Goal: Task Accomplishment & Management: Manage account settings

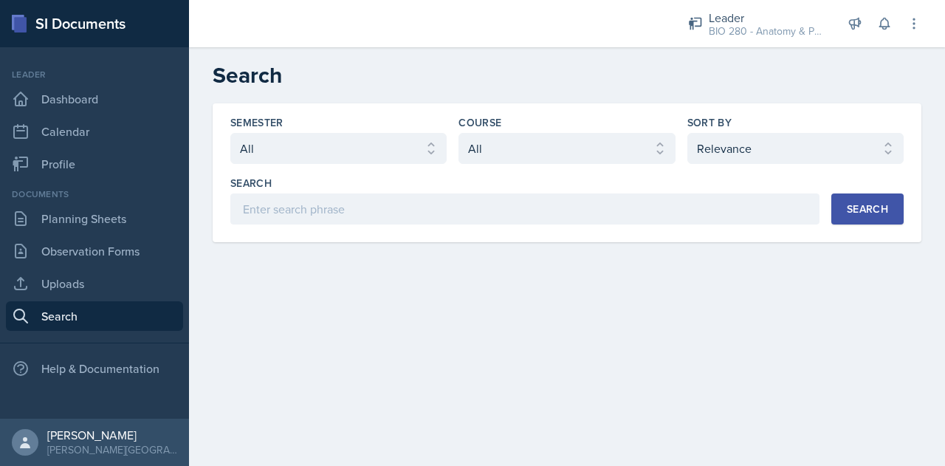
select select "all"
select select "1"
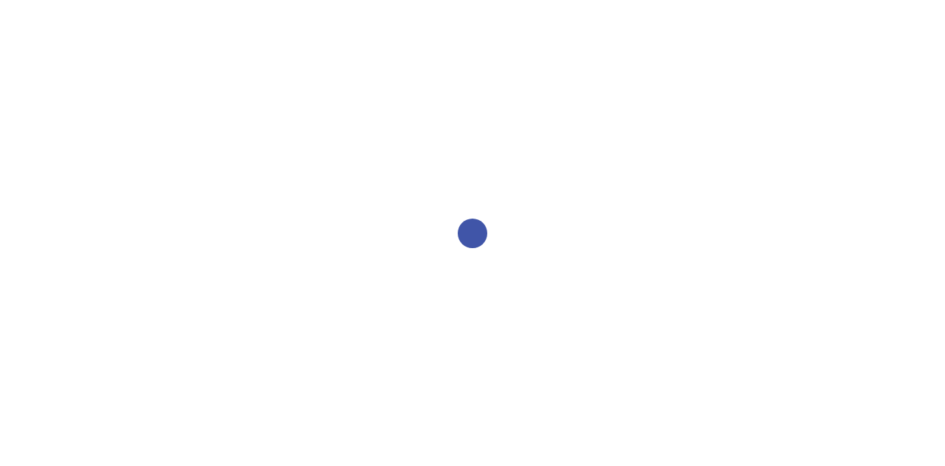
select select "all"
select select "1"
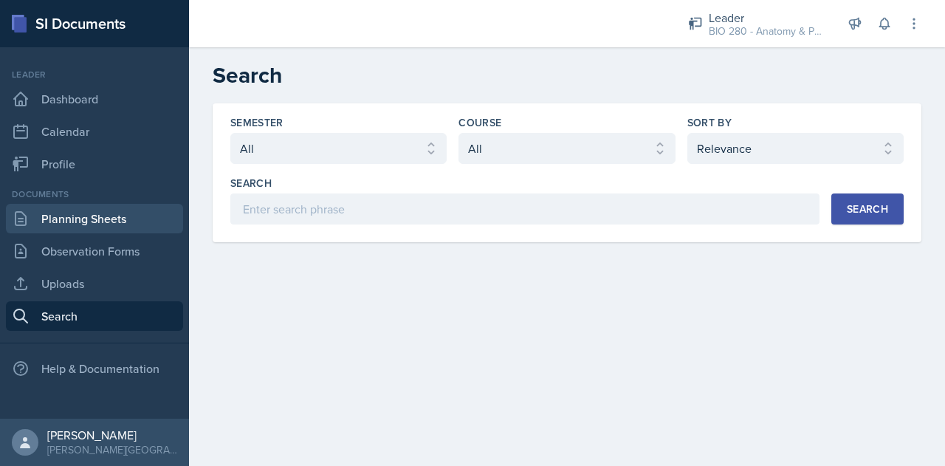
click at [63, 222] on link "Planning Sheets" at bounding box center [94, 219] width 177 height 30
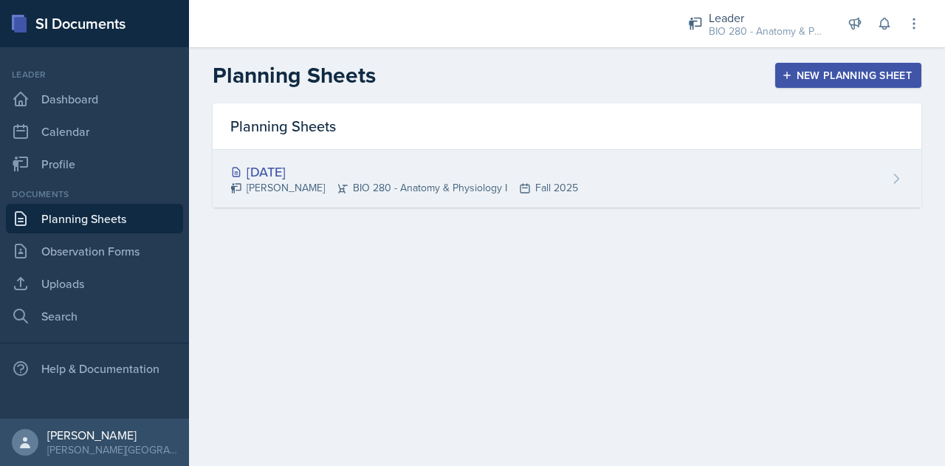
click at [902, 178] on icon at bounding box center [896, 178] width 15 height 15
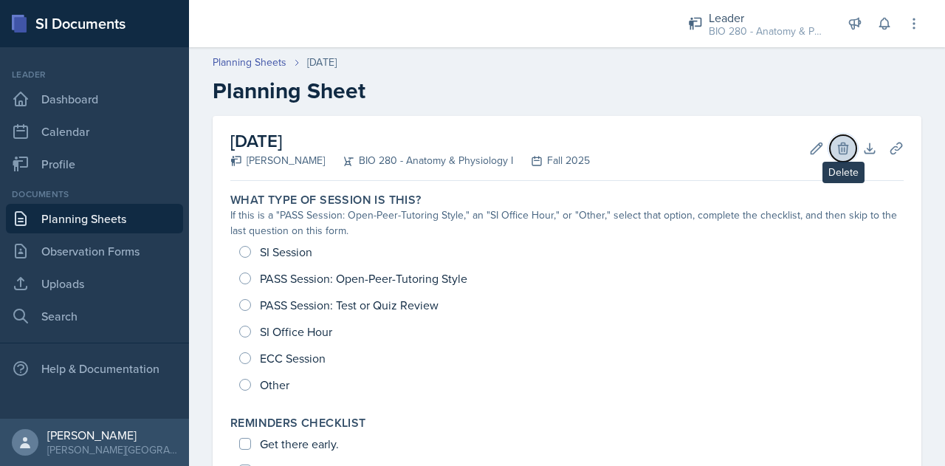
click at [836, 148] on icon at bounding box center [843, 148] width 15 height 15
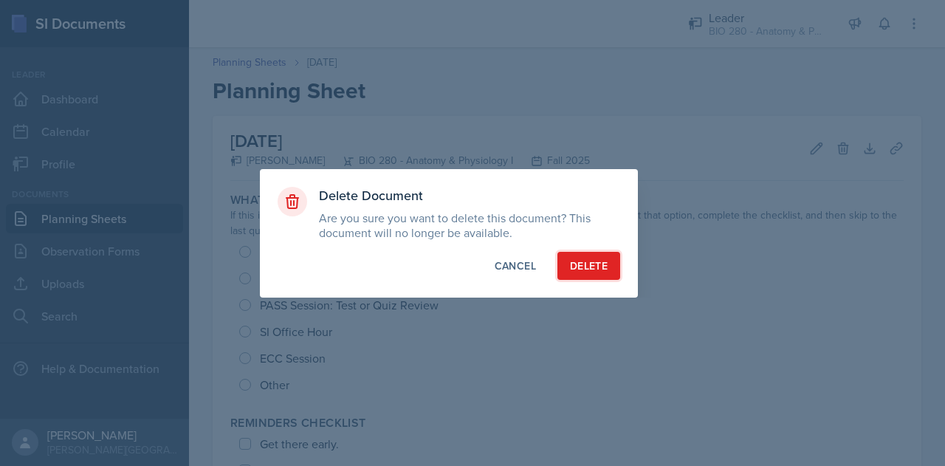
click at [589, 264] on div "Delete" at bounding box center [589, 265] width 38 height 15
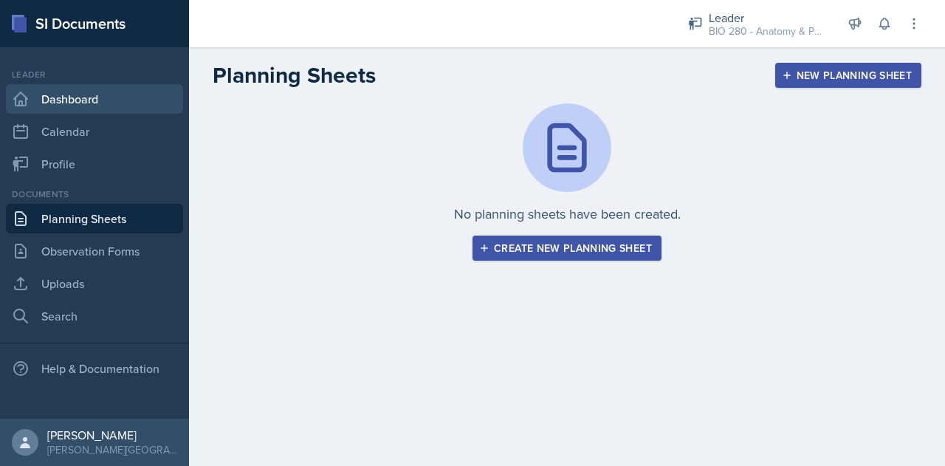
click at [128, 107] on link "Dashboard" at bounding box center [94, 99] width 177 height 30
